Goal: Task Accomplishment & Management: Manage account settings

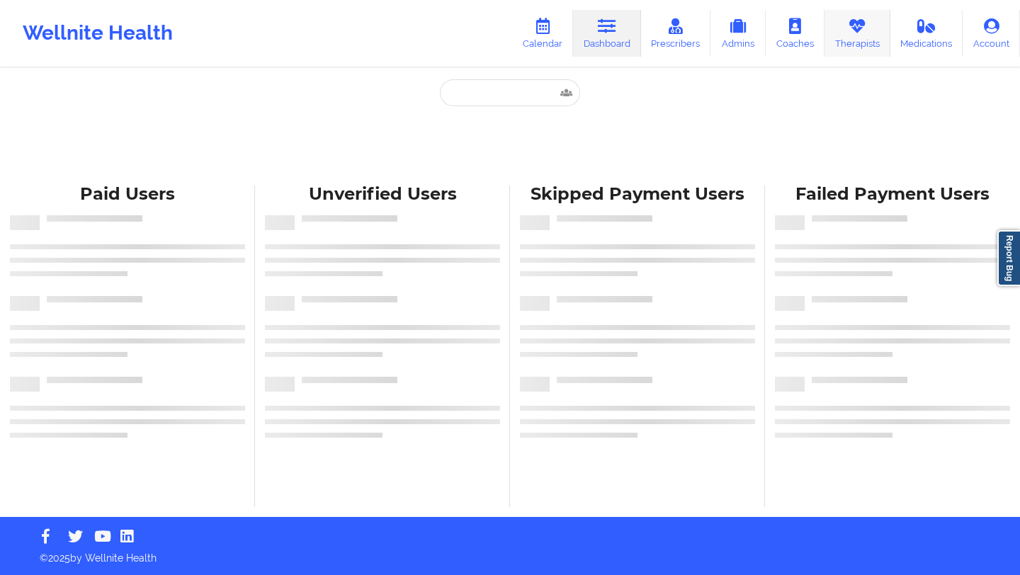
click at [854, 42] on link "Therapists" at bounding box center [857, 33] width 66 height 47
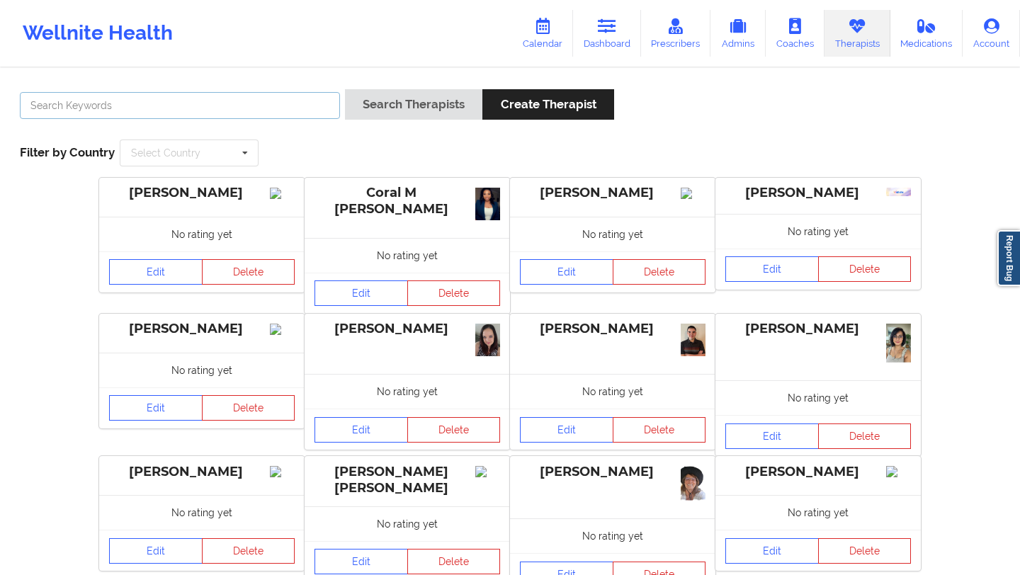
click at [295, 113] on input "text" at bounding box center [180, 105] width 320 height 27
type input "[PERSON_NAME]"
click at [419, 107] on button "Search Therapists" at bounding box center [413, 104] width 137 height 30
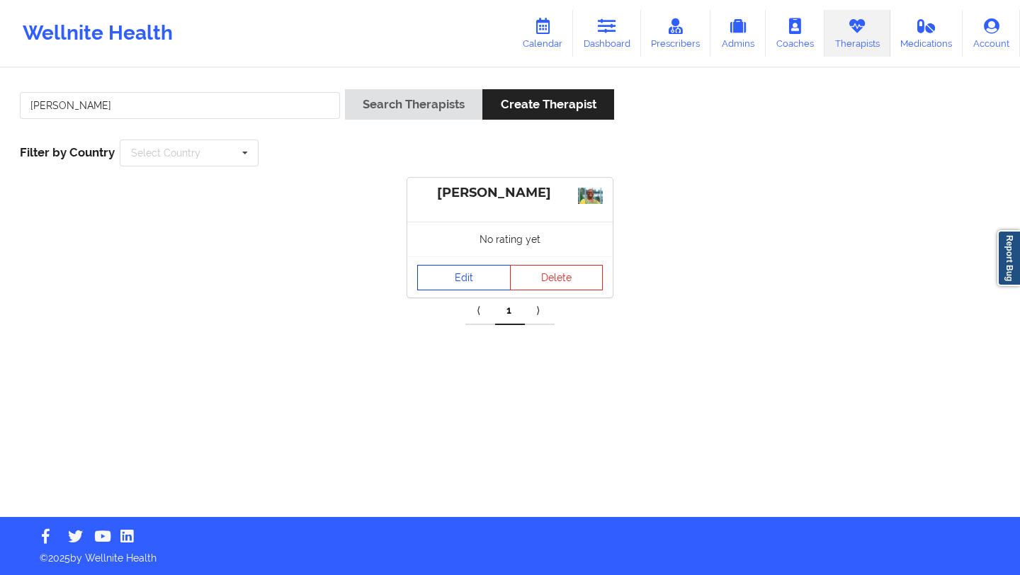
click at [462, 276] on link "Edit" at bounding box center [463, 277] width 93 height 25
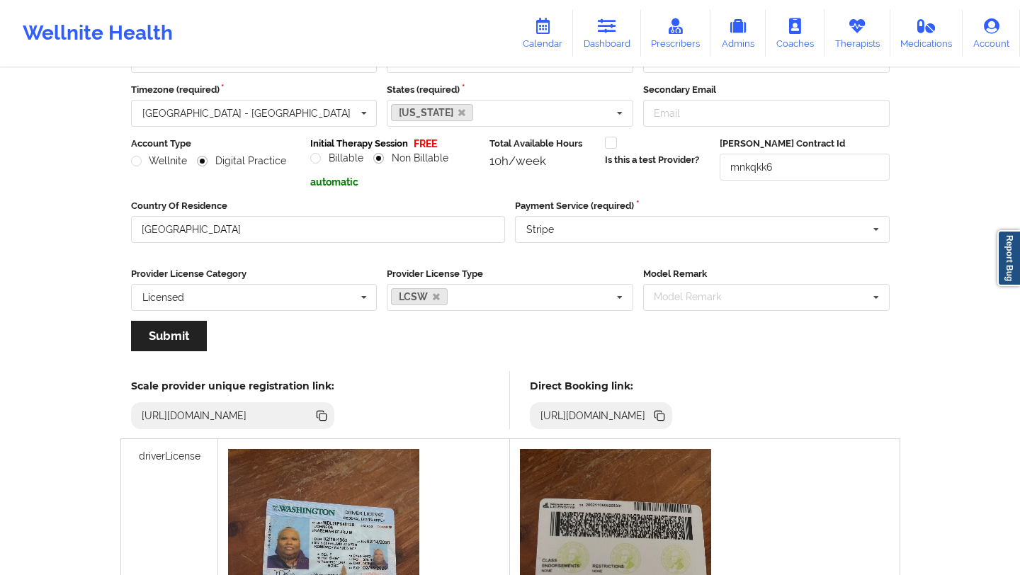
scroll to position [139, 0]
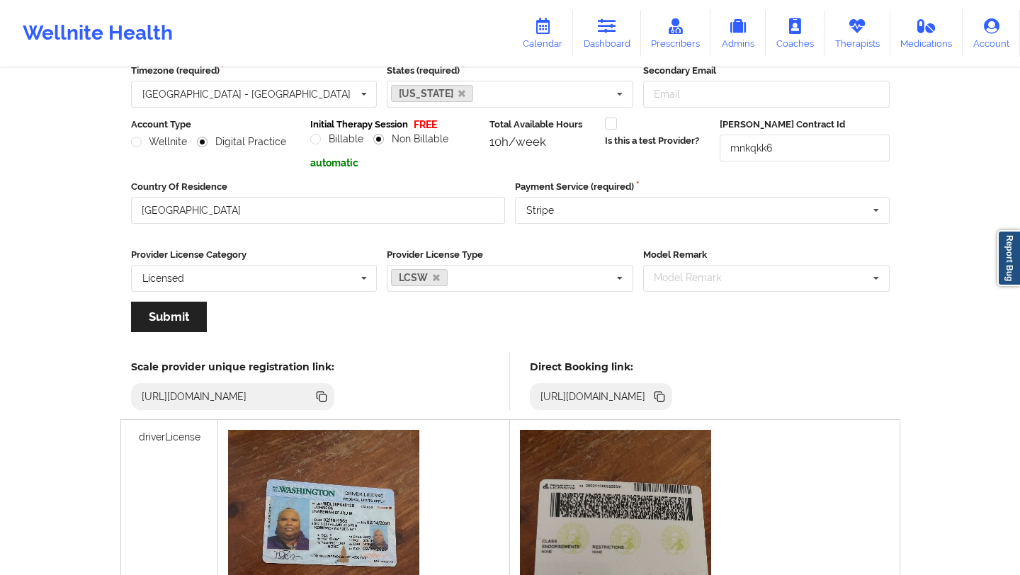
click at [329, 391] on icon at bounding box center [322, 397] width 16 height 16
click at [664, 397] on icon at bounding box center [660, 398] width 7 height 7
